Goal: Task Accomplishment & Management: Manage account settings

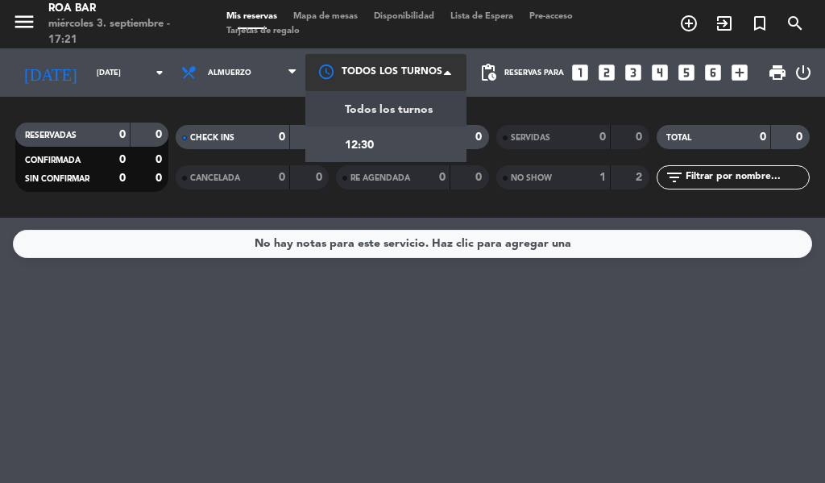
click at [384, 80] on div at bounding box center [385, 72] width 161 height 36
click at [409, 140] on div "12:30" at bounding box center [385, 144] width 161 height 35
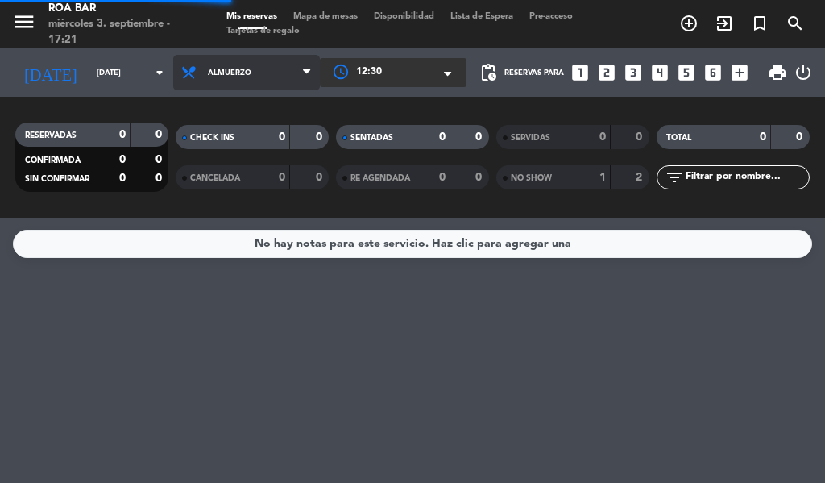
click at [222, 70] on span "Almuerzo" at bounding box center [230, 72] width 44 height 9
click at [242, 89] on span "Almuerzo" at bounding box center [246, 72] width 147 height 35
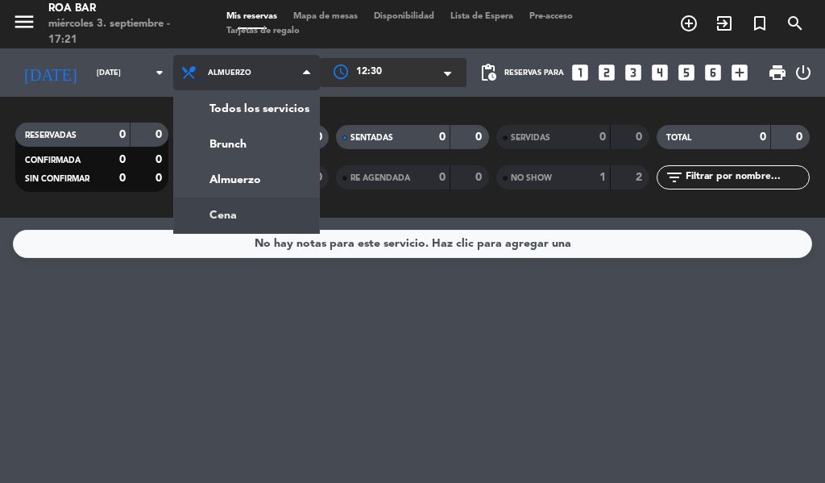
click at [247, 214] on div "menu [PERSON_NAME] BAR [DATE] 3. septiembre - 17:21 Mis reservas Mapa de mesas …" at bounding box center [412, 109] width 825 height 218
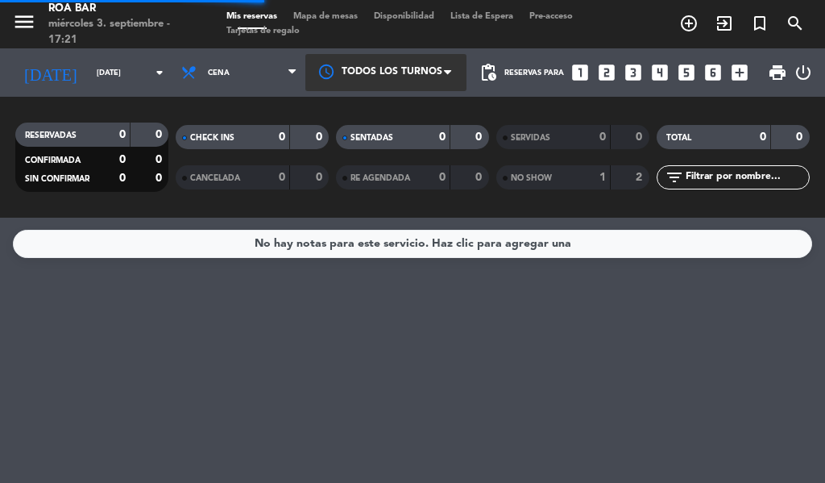
click at [398, 64] on div at bounding box center [385, 72] width 161 height 36
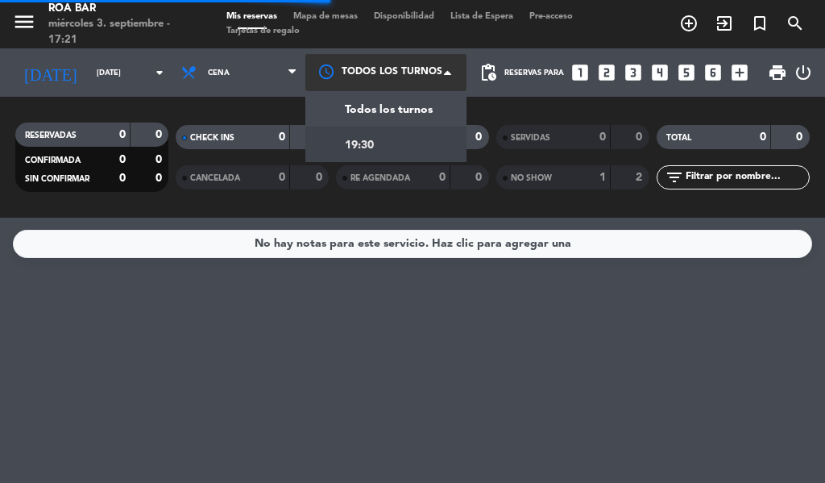
click at [391, 150] on div "19:30" at bounding box center [385, 144] width 161 height 35
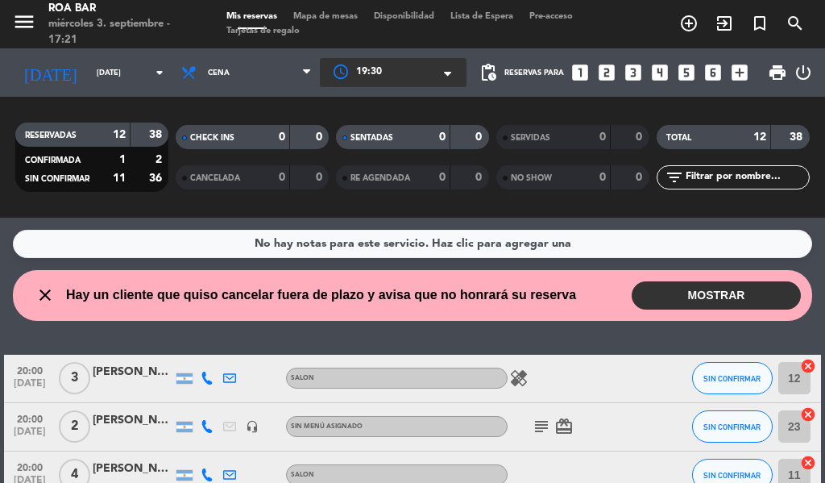
click at [658, 292] on button "MOSTRAR" at bounding box center [716, 295] width 169 height 28
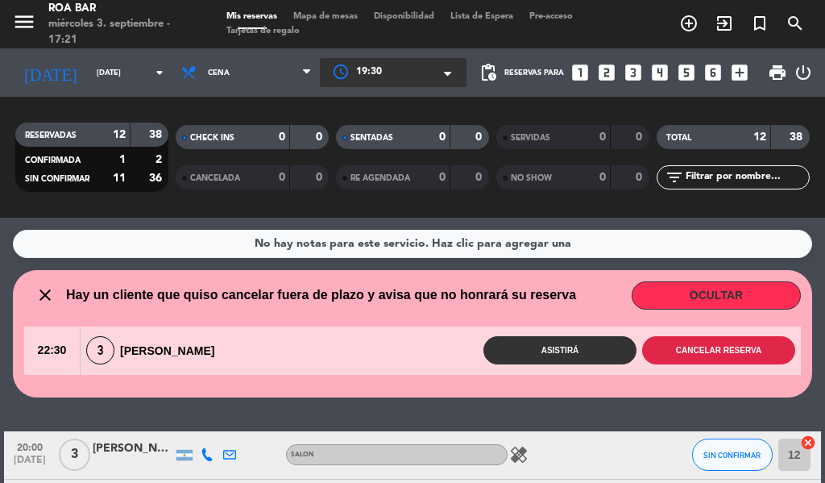
click at [713, 345] on button "Cancelar reserva" at bounding box center [718, 350] width 153 height 28
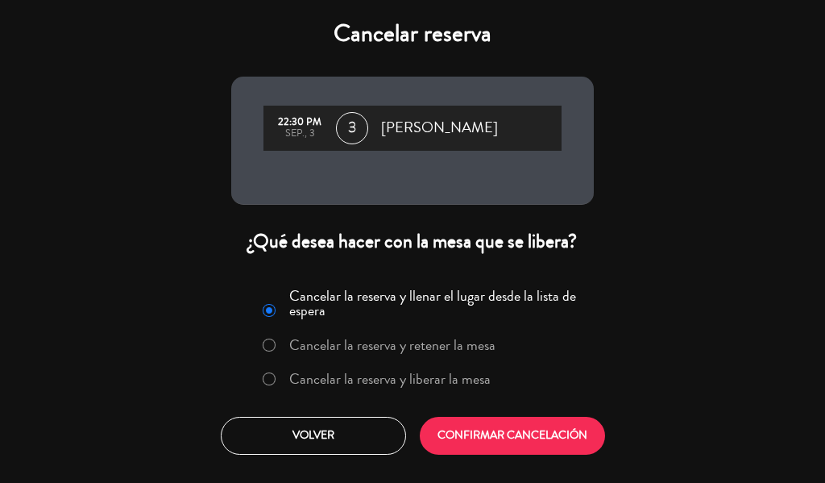
click at [389, 382] on label "Cancelar la reserva y liberar la mesa" at bounding box center [389, 378] width 201 height 15
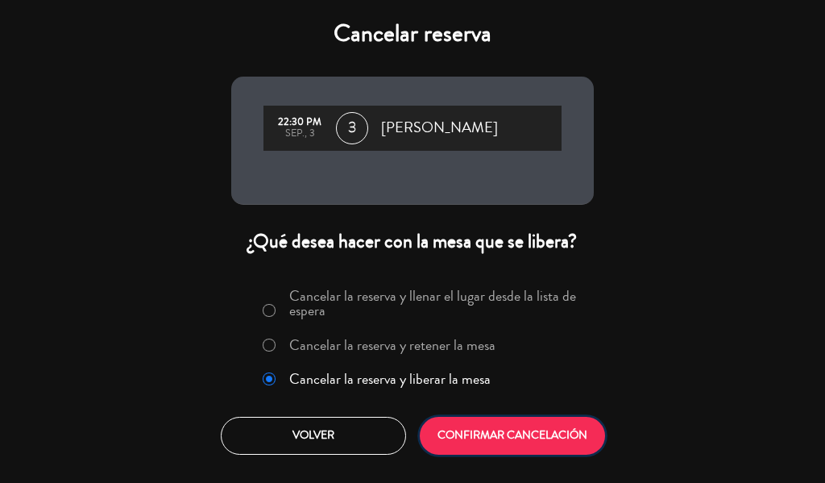
click at [510, 442] on button "CONFIRMAR CANCELACIÓN" at bounding box center [512, 436] width 185 height 38
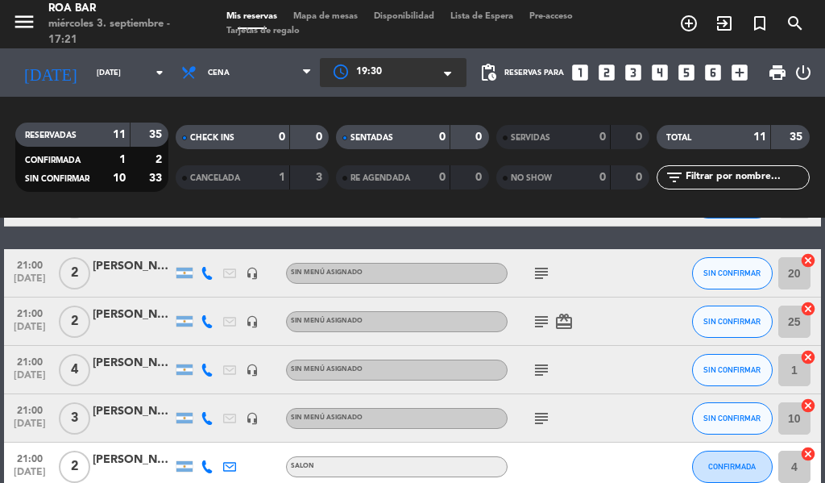
scroll to position [467, 0]
